Goal: Task Accomplishment & Management: Use online tool/utility

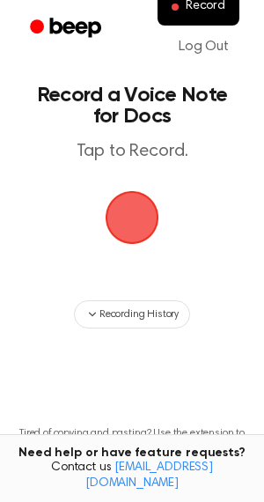
click at [122, 204] on span "button" at bounding box center [131, 217] width 49 height 49
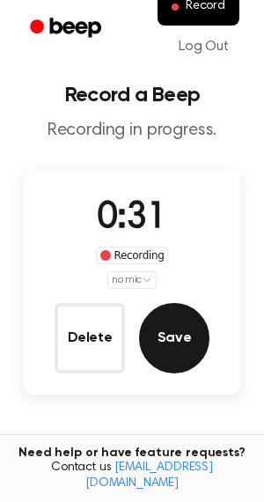
click at [176, 334] on button "Save" at bounding box center [174, 338] width 70 height 70
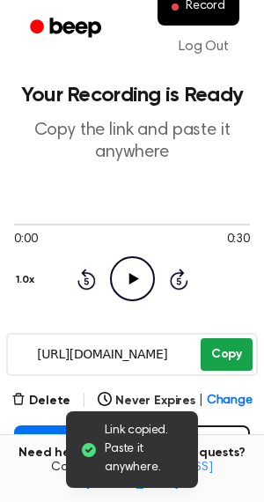
click at [218, 352] on button "Copy" at bounding box center [227, 354] width 52 height 33
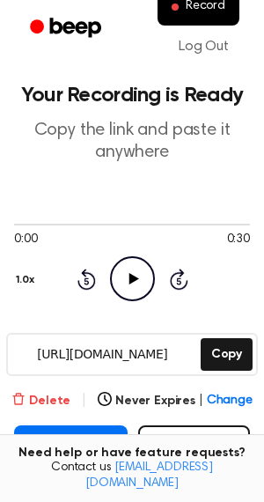
click at [70, 401] on button "Delete" at bounding box center [40, 401] width 59 height 19
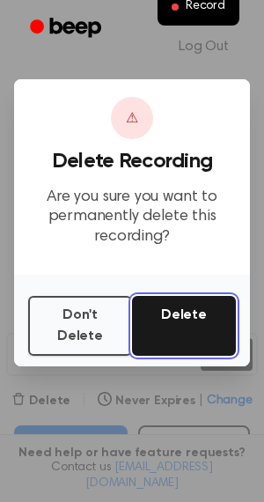
click at [180, 322] on button "Delete" at bounding box center [184, 326] width 104 height 60
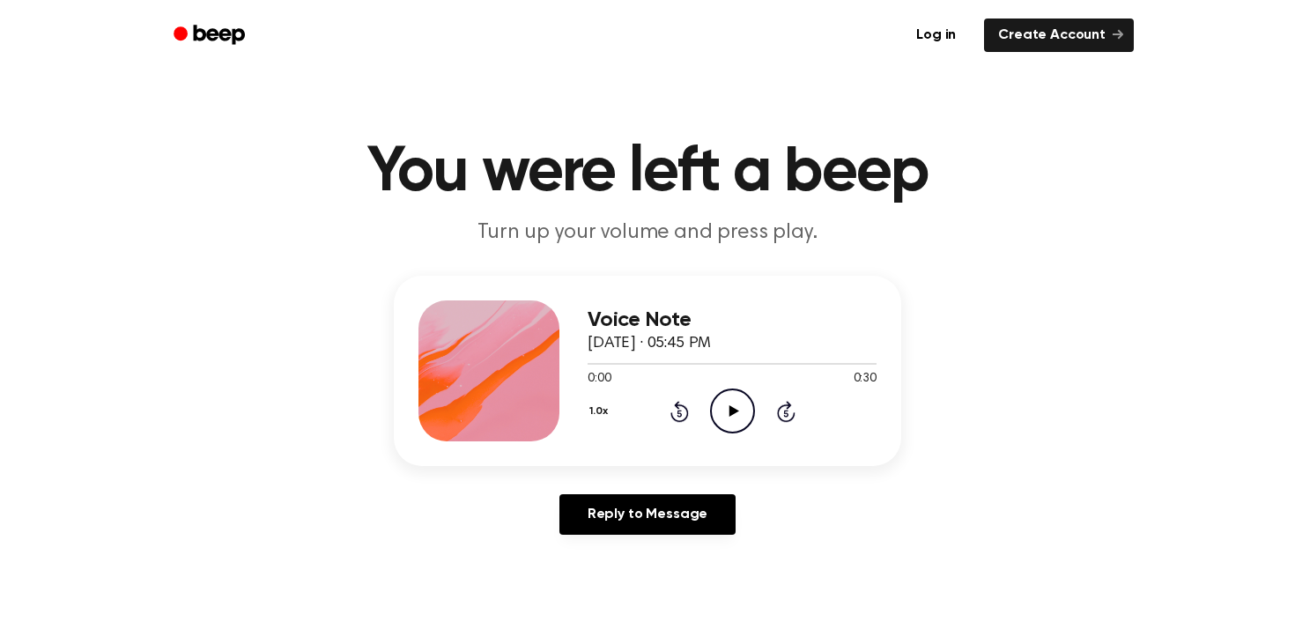
click at [732, 414] on icon at bounding box center [734, 410] width 10 height 11
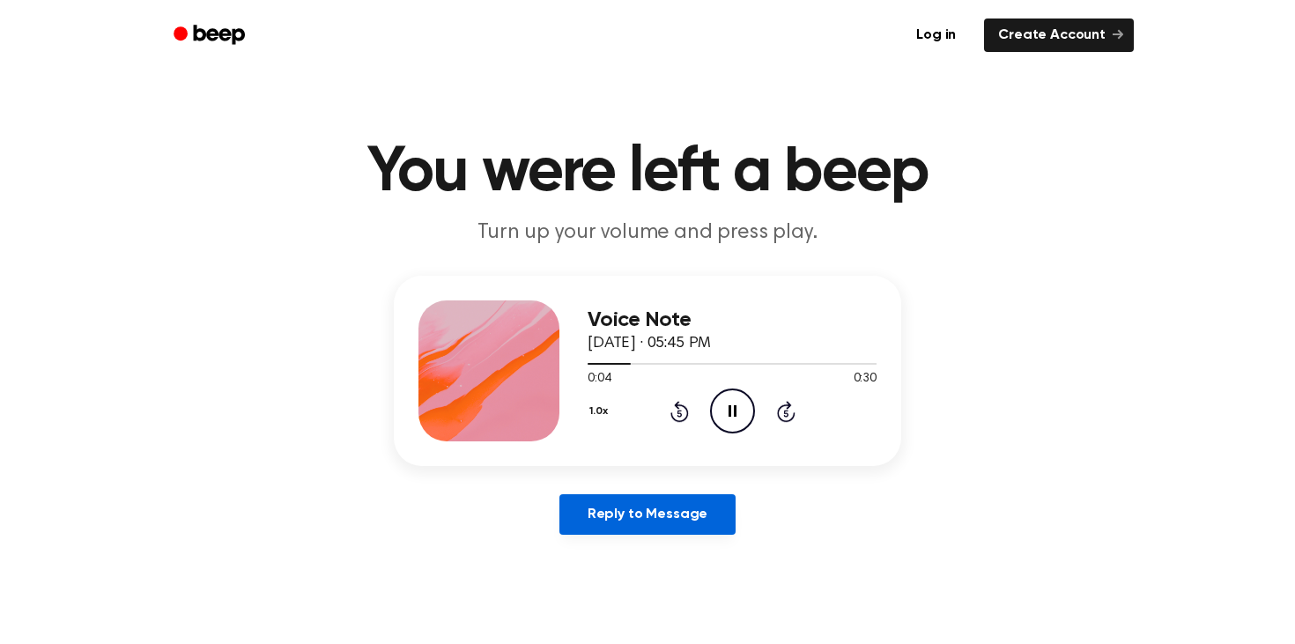
click at [670, 513] on link "Reply to Message" at bounding box center [647, 514] width 176 height 41
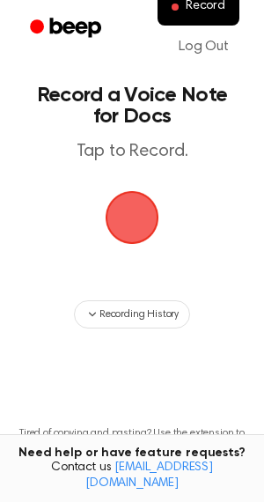
click at [128, 213] on span "button" at bounding box center [132, 218] width 76 height 76
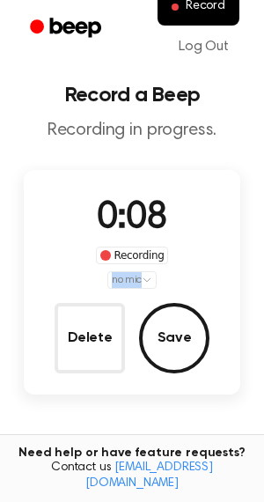
click at [82, 288] on div "0:08 Recording no mic Delete Save" at bounding box center [132, 282] width 217 height 182
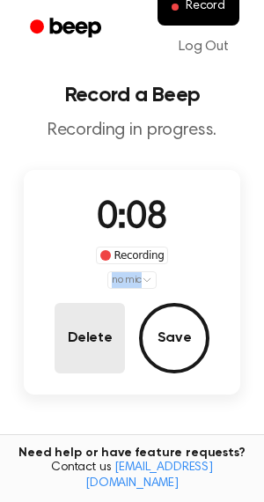
click at [93, 333] on button "Delete" at bounding box center [90, 338] width 70 height 70
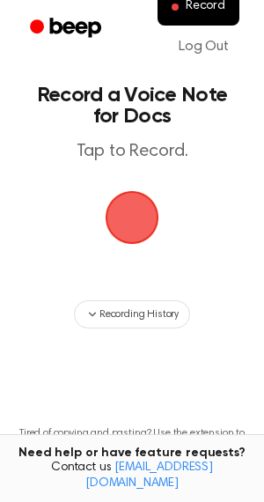
click at [118, 252] on main "Record a Voice Note for Docs Tap to Record. Recording History Tired of copying …" at bounding box center [132, 283] width 264 height 566
click at [123, 218] on span "button" at bounding box center [132, 217] width 98 height 98
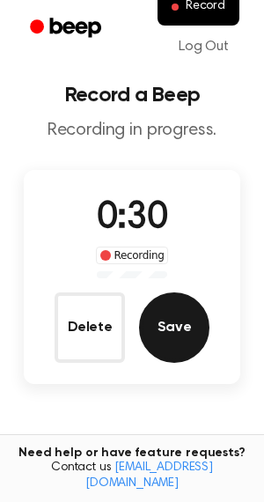
click at [181, 337] on button "Save" at bounding box center [174, 327] width 70 height 70
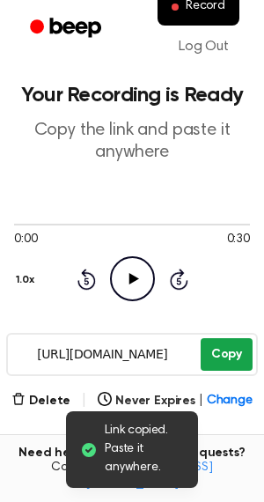
click at [213, 367] on button "Copy" at bounding box center [227, 354] width 52 height 33
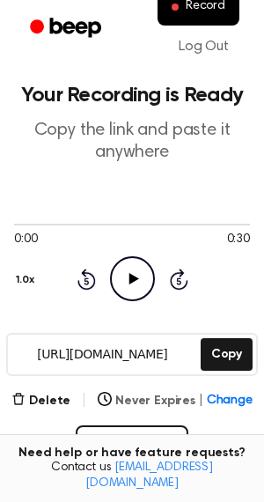
click at [122, 405] on button "Never Expires | Change" at bounding box center [175, 401] width 155 height 19
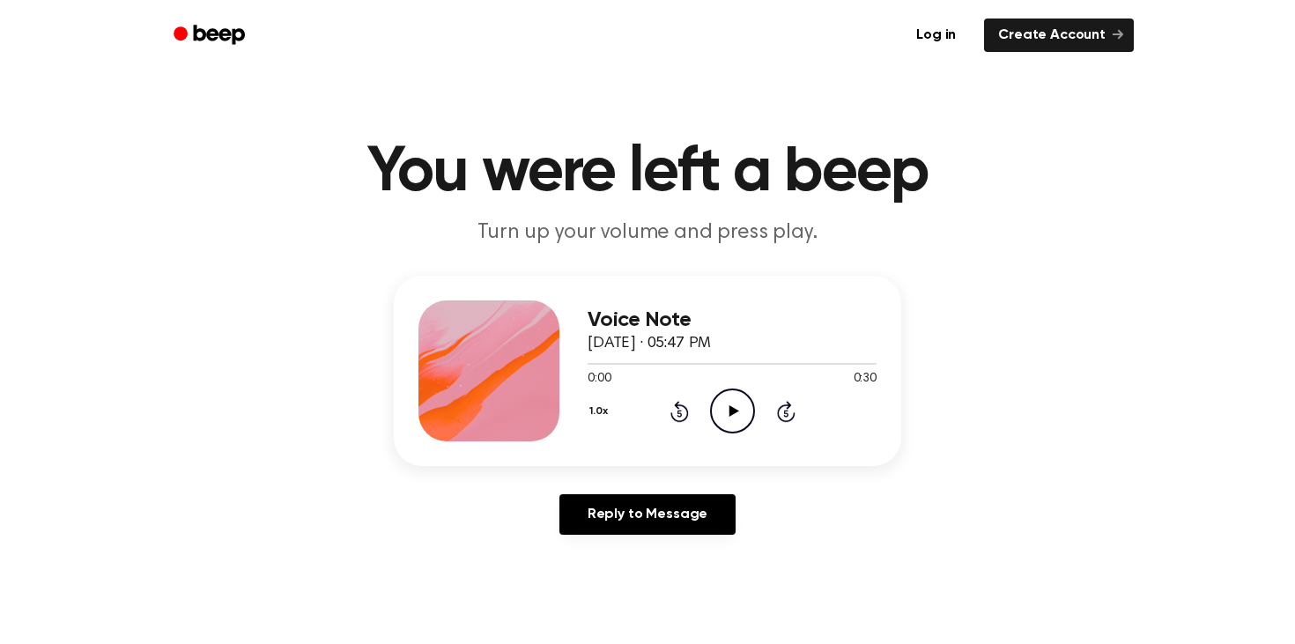
click at [733, 414] on icon "Play Audio" at bounding box center [732, 411] width 45 height 45
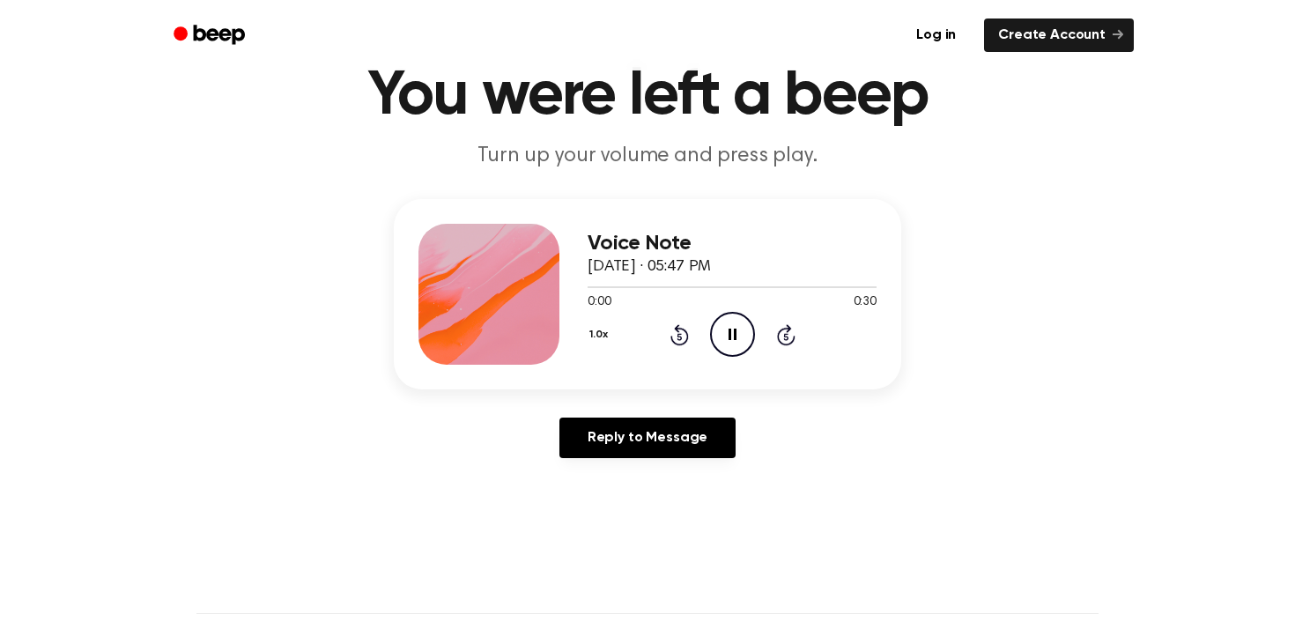
scroll to position [95, 0]
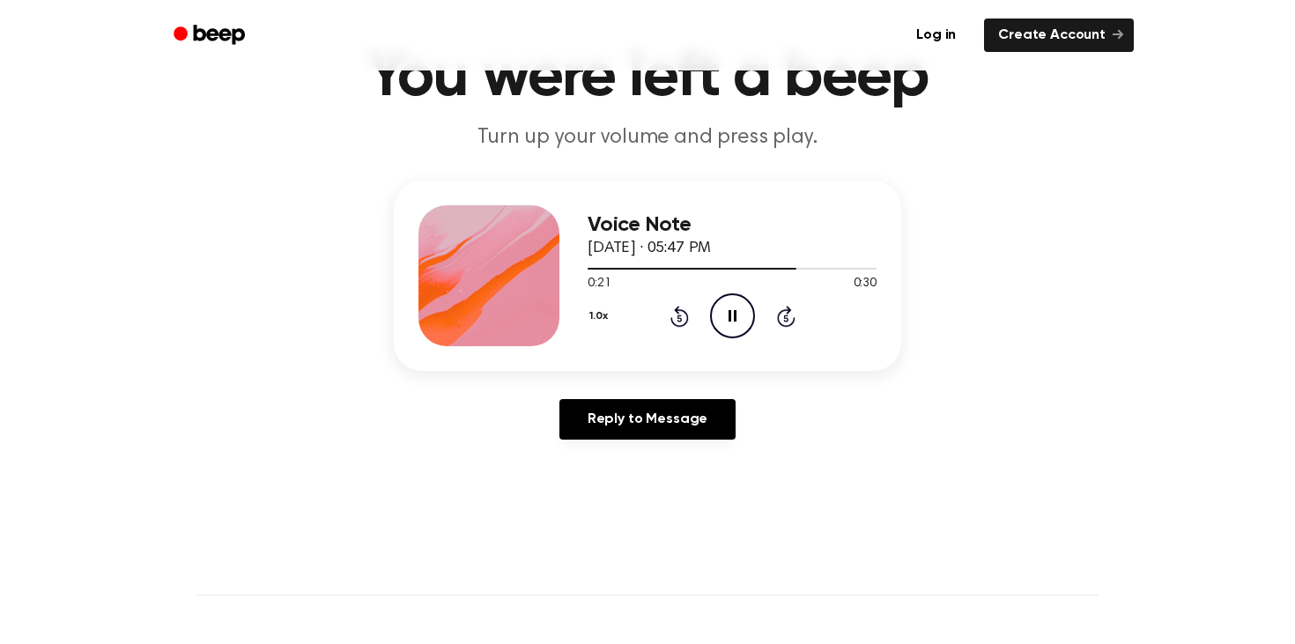
click at [741, 318] on icon "Pause Audio" at bounding box center [732, 315] width 45 height 45
